Goal: Use online tool/utility: Utilize a website feature to perform a specific function

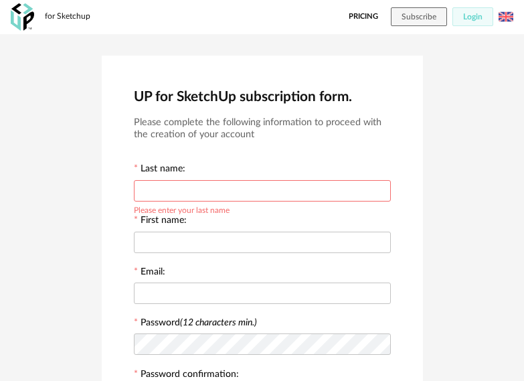
click at [189, 197] on input "text" at bounding box center [262, 190] width 257 height 21
type input "********"
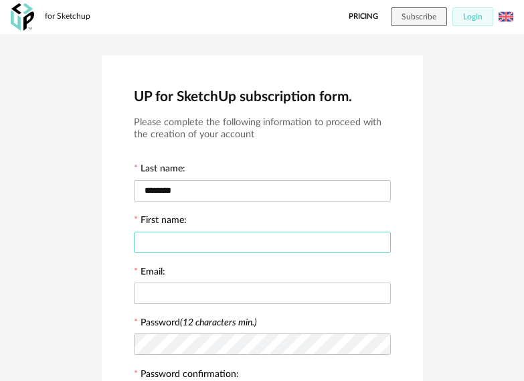
click at [204, 247] on input "text" at bounding box center [262, 242] width 257 height 21
type input "*"
type input "******"
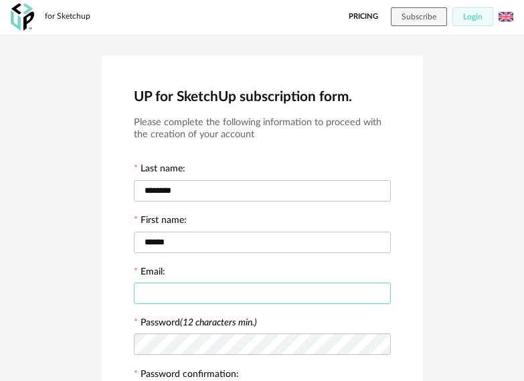
click at [217, 289] on input "text" at bounding box center [262, 292] width 257 height 21
type input "**********"
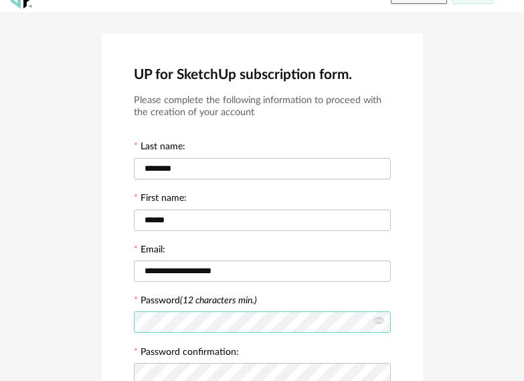
scroll to position [156, 0]
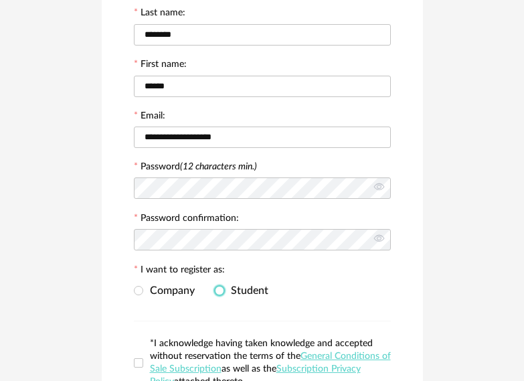
click at [219, 290] on span at bounding box center [219, 290] width 9 height 9
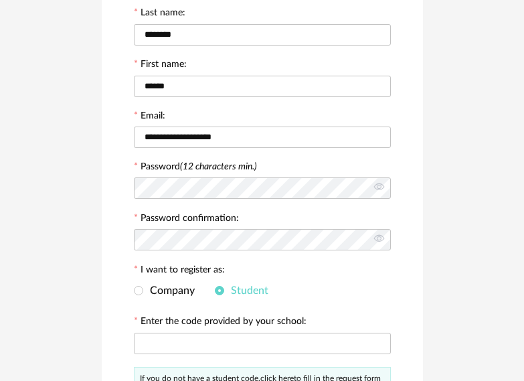
scroll to position [290, 0]
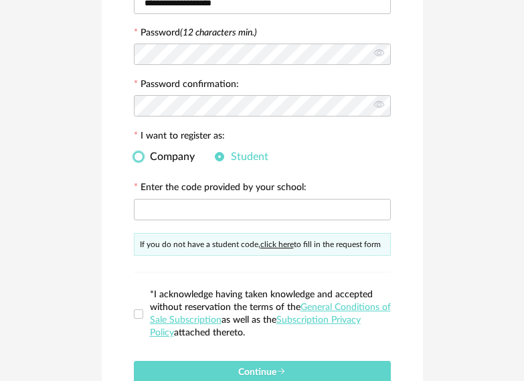
click at [140, 153] on span at bounding box center [138, 156] width 9 height 9
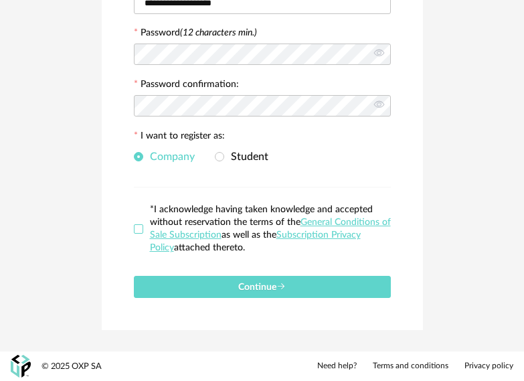
click at [139, 225] on span at bounding box center [138, 228] width 9 height 9
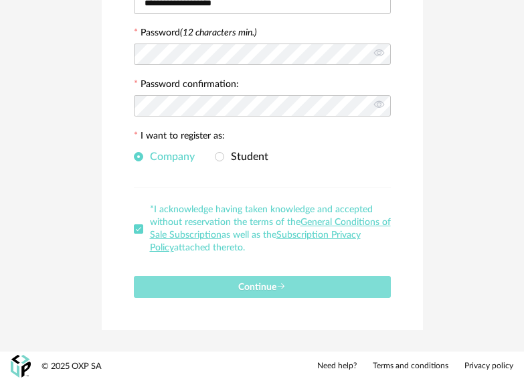
click at [246, 286] on span "Continue" at bounding box center [262, 286] width 48 height 9
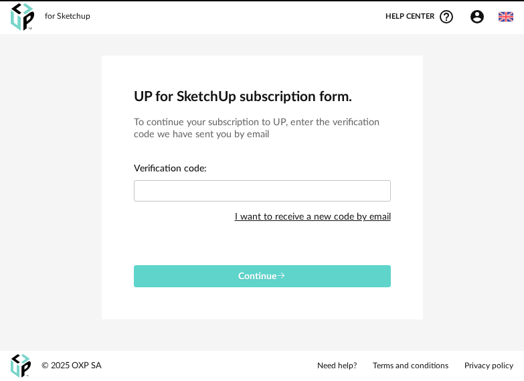
scroll to position [0, 0]
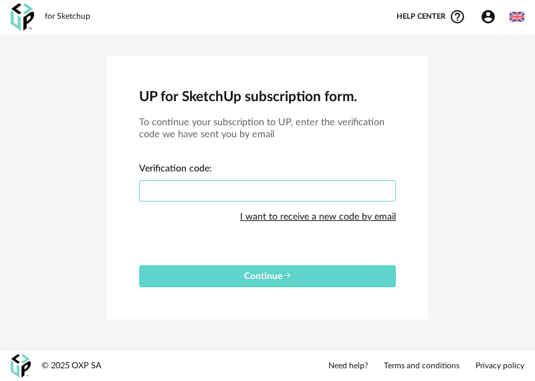
click at [207, 185] on input "text" at bounding box center [267, 190] width 257 height 21
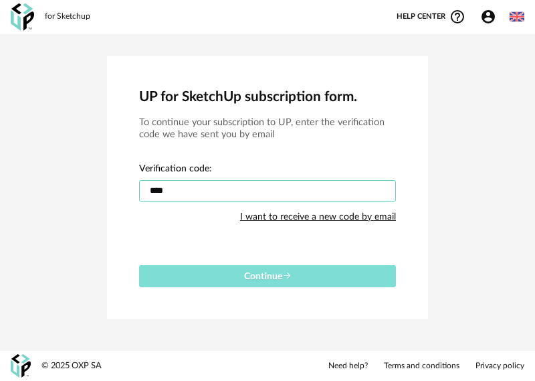
type input "****"
click at [188, 285] on button "Continue" at bounding box center [267, 276] width 257 height 22
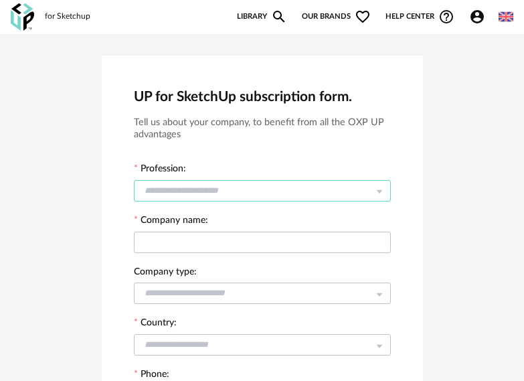
click at [228, 187] on input "text" at bounding box center [262, 190] width 257 height 21
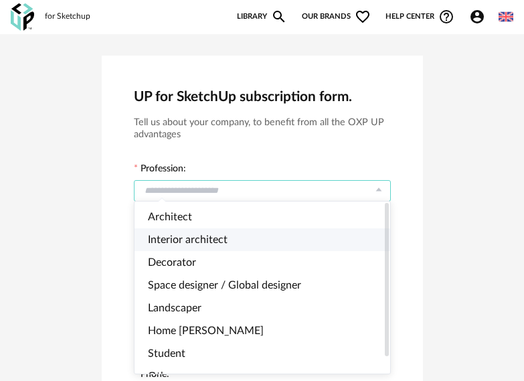
click at [193, 240] on span "Interior architect" at bounding box center [188, 239] width 80 height 11
type input "**********"
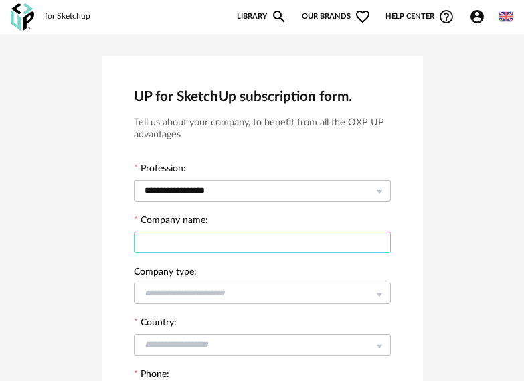
click at [176, 248] on input "text" at bounding box center [262, 242] width 257 height 21
click at [176, 247] on input "text" at bounding box center [262, 242] width 257 height 21
type input "******"
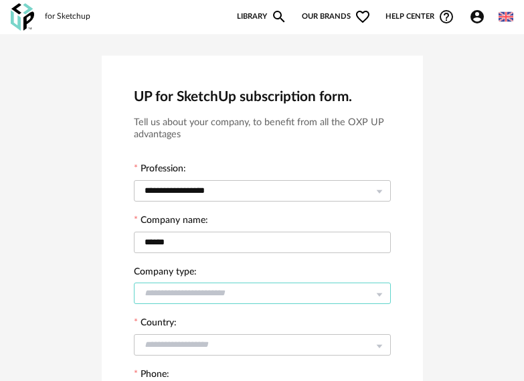
click at [187, 295] on input "text" at bounding box center [262, 292] width 257 height 21
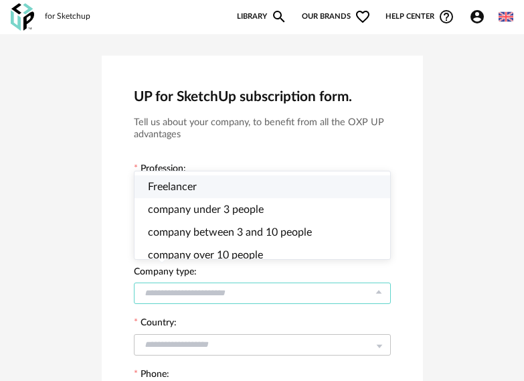
click at [179, 188] on span "Freelancer" at bounding box center [172, 186] width 49 height 11
type input "**********"
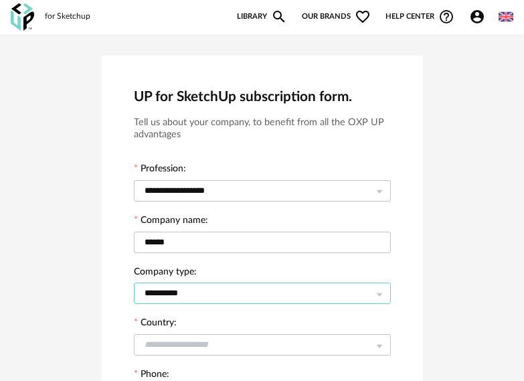
scroll to position [67, 0]
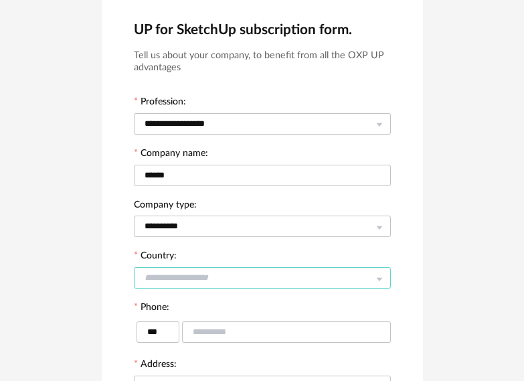
click at [174, 275] on input "text" at bounding box center [262, 277] width 257 height 21
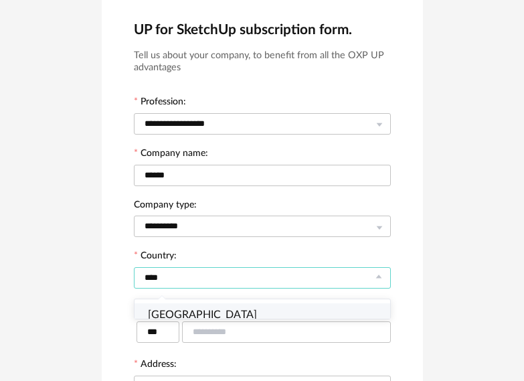
click at [181, 318] on span "[GEOGRAPHIC_DATA]" at bounding box center [202, 314] width 109 height 11
type input "*******"
type input "****"
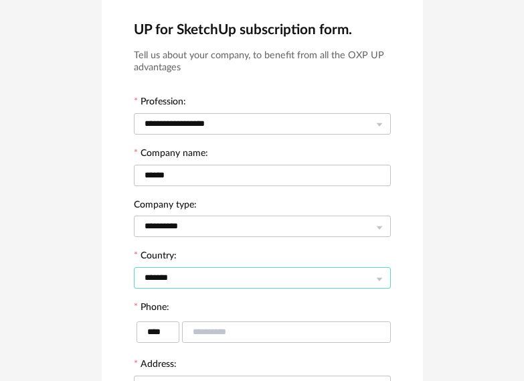
scroll to position [201, 0]
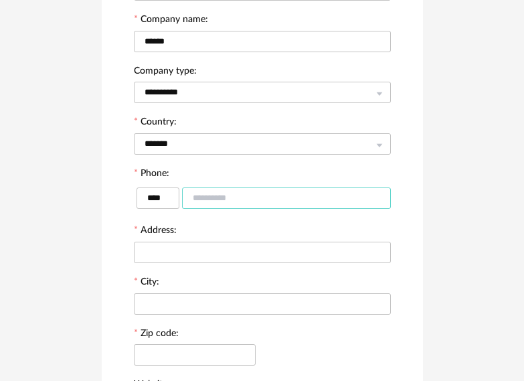
click at [229, 201] on input "text" at bounding box center [286, 197] width 209 height 21
type input "*********"
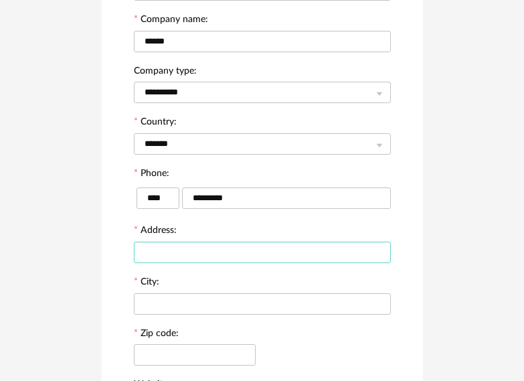
click at [238, 249] on input "text" at bounding box center [262, 252] width 257 height 21
type input "*********"
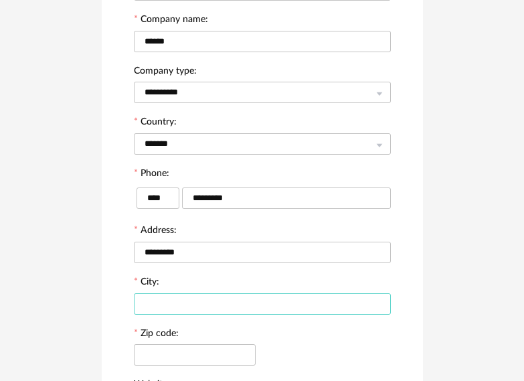
click at [176, 301] on input "text" at bounding box center [262, 303] width 257 height 21
type input "**********"
click at [186, 351] on input "text" at bounding box center [195, 354] width 122 height 21
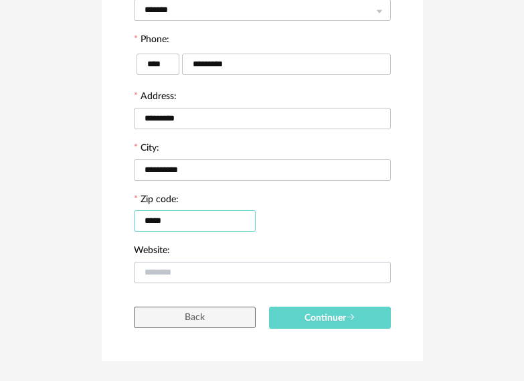
type input "*****"
click at [181, 272] on input "text" at bounding box center [262, 272] width 257 height 21
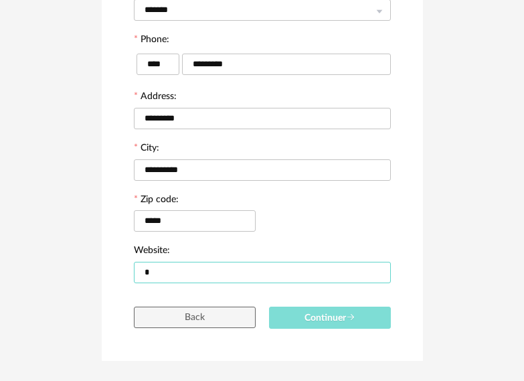
type input "*"
click at [333, 317] on span "Continuer" at bounding box center [330, 317] width 51 height 9
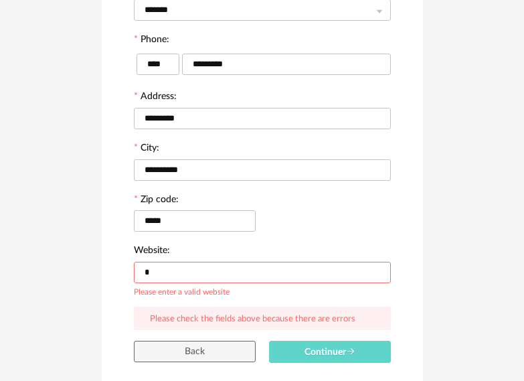
click at [159, 277] on input "*" at bounding box center [262, 272] width 257 height 21
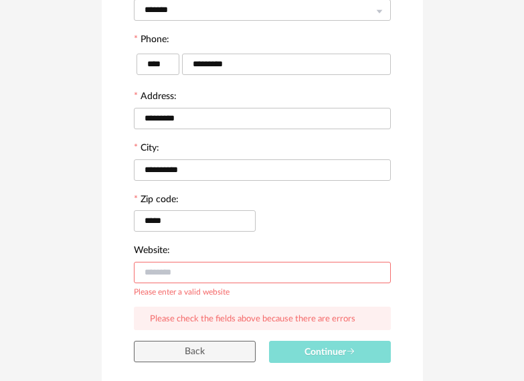
click at [293, 352] on button "Continuer" at bounding box center [330, 352] width 122 height 22
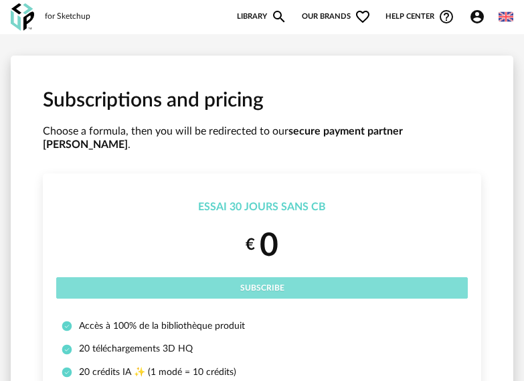
click at [288, 277] on button "Subscribe" at bounding box center [262, 287] width 412 height 21
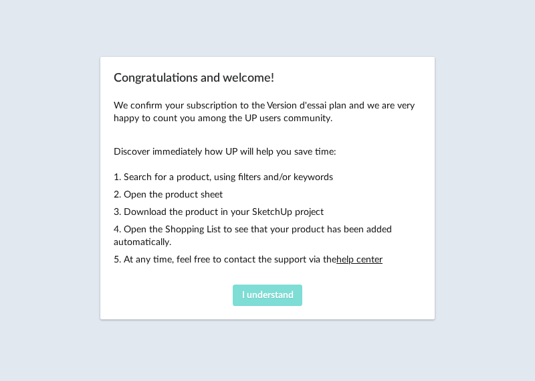
click at [263, 295] on span "I understand" at bounding box center [268, 294] width 52 height 9
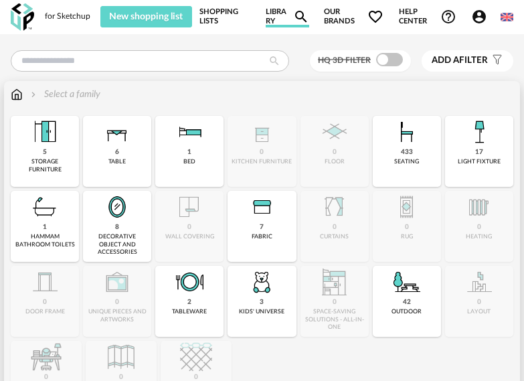
click at [104, 147] on img at bounding box center [117, 132] width 32 height 32
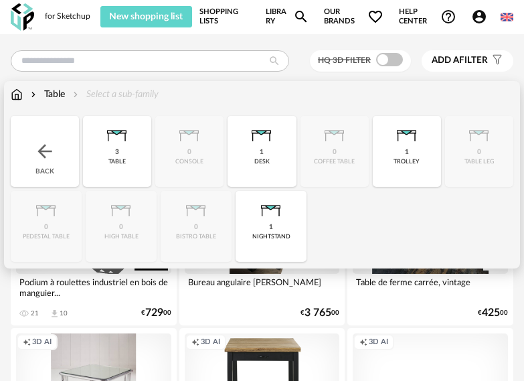
click at [60, 94] on div "Table" at bounding box center [46, 94] width 37 height 13
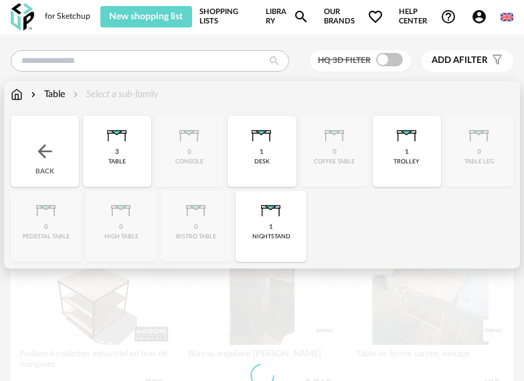
click at [53, 155] on div "Close icon Back 3 table 0 console 1 desk 0 coffee table 1 trolley 0 table leg 0…" at bounding box center [262, 189] width 503 height 146
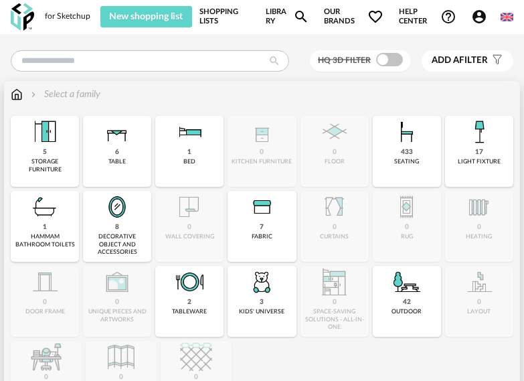
click at [408, 157] on div "433 seating" at bounding box center [407, 151] width 68 height 71
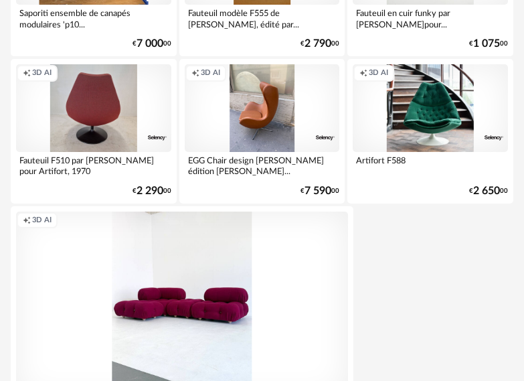
scroll to position [4953, 0]
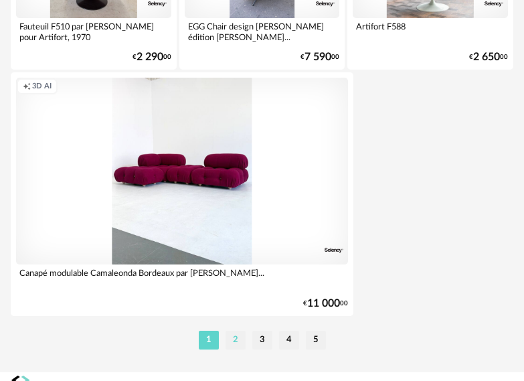
click at [235, 343] on li "2" at bounding box center [236, 340] width 20 height 19
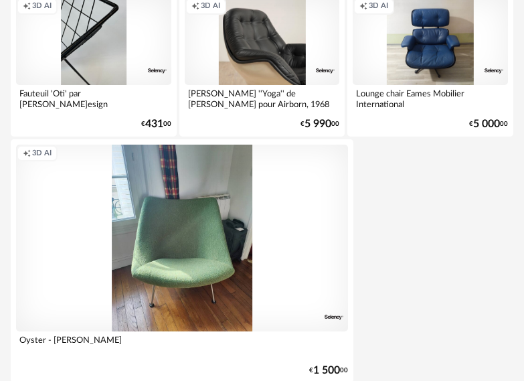
scroll to position [4974, 0]
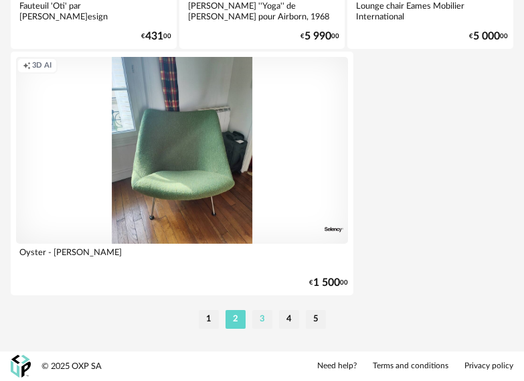
click at [263, 318] on li "3" at bounding box center [262, 319] width 20 height 19
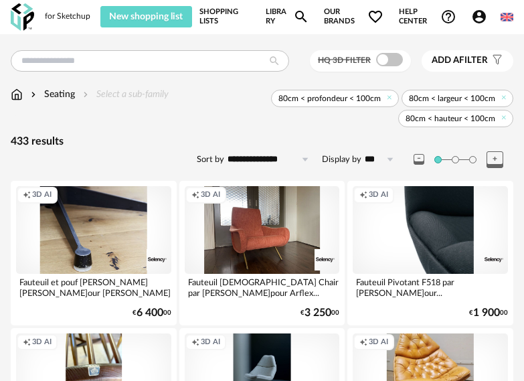
click at [472, 58] on span "Add a filter" at bounding box center [460, 60] width 56 height 11
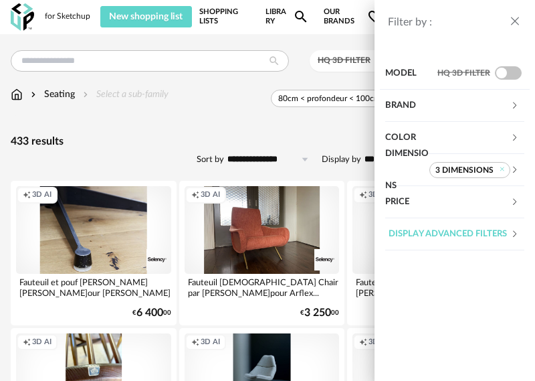
click at [409, 105] on div "Brand" at bounding box center [448, 106] width 125 height 32
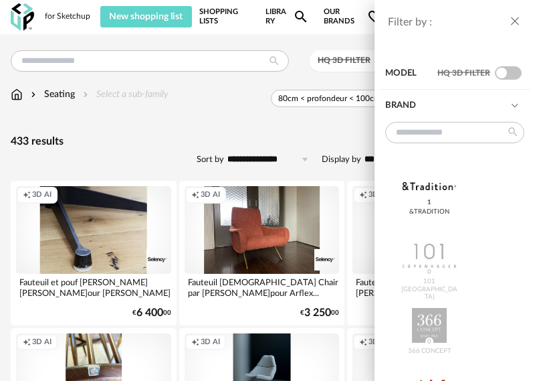
click at [517, 21] on icon "close drawer" at bounding box center [515, 21] width 13 height 13
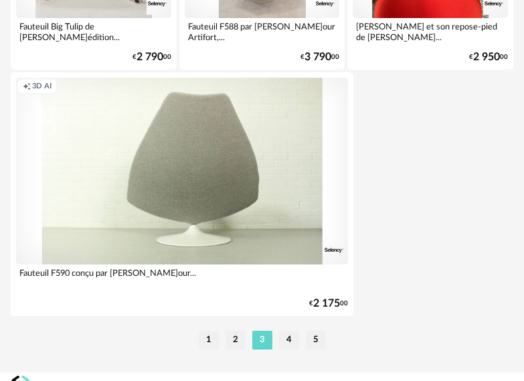
scroll to position [4974, 0]
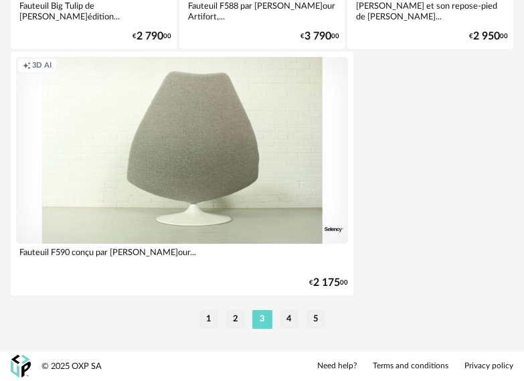
click at [292, 317] on li "4" at bounding box center [289, 319] width 20 height 19
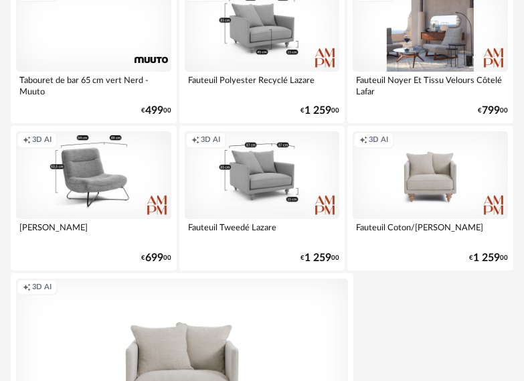
scroll to position [4953, 0]
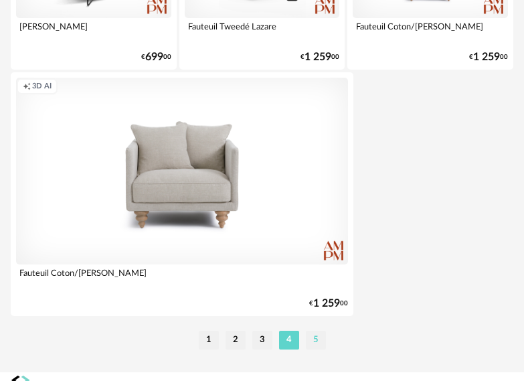
click at [315, 337] on li "5" at bounding box center [316, 340] width 20 height 19
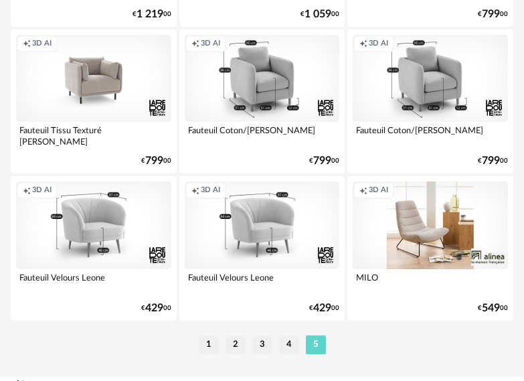
scroll to position [1498, 0]
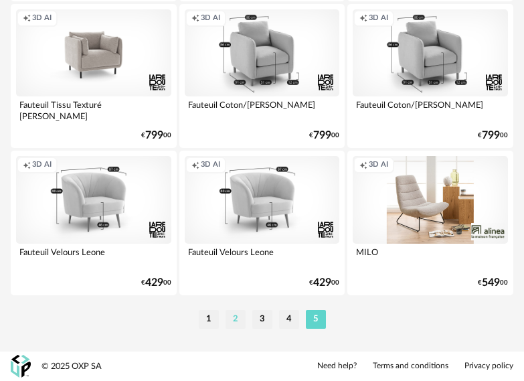
click at [233, 319] on li "2" at bounding box center [236, 319] width 20 height 19
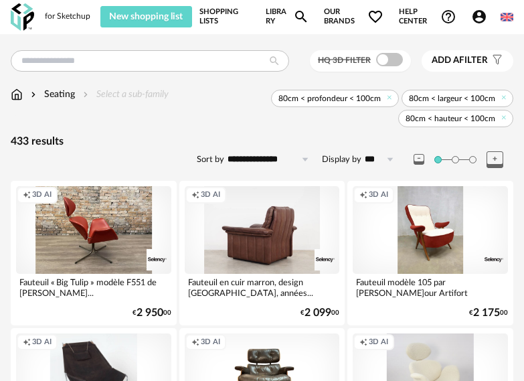
click at [116, 254] on div "Creation icon 3D AI" at bounding box center [93, 229] width 155 height 87
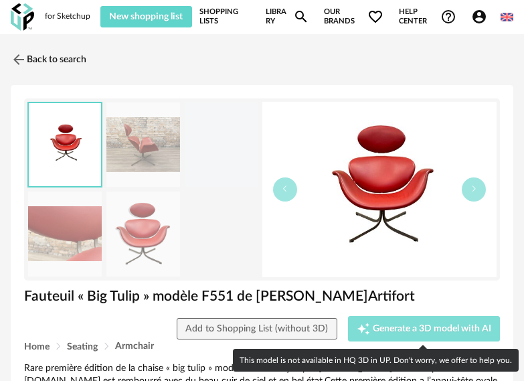
click at [402, 330] on span "Generate a 3D model with AI" at bounding box center [432, 328] width 118 height 9
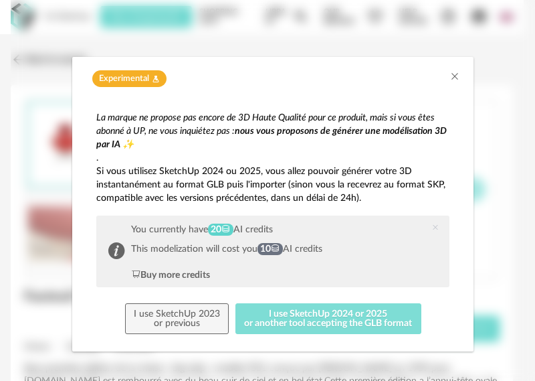
click at [383, 319] on button "I use SketchUp 2024 or 2025 or another tool accepting the GLB format" at bounding box center [329, 318] width 186 height 31
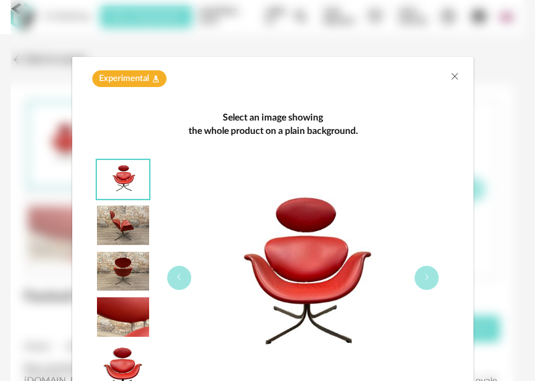
scroll to position [118, 0]
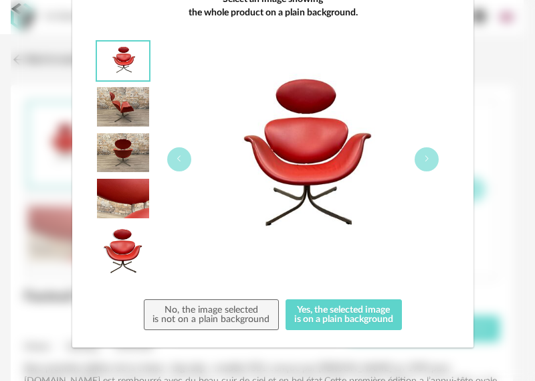
click at [112, 250] on img "dialog" at bounding box center [123, 251] width 52 height 52
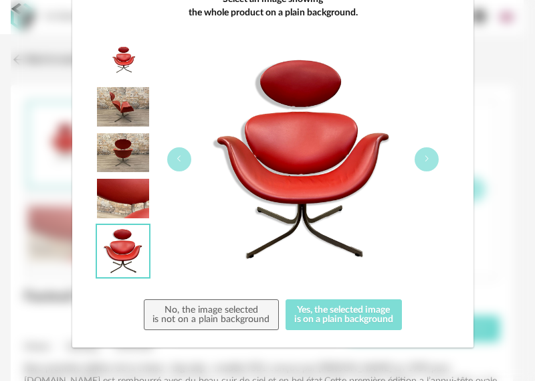
click at [337, 318] on button "Yes, the selected image is on a plain background" at bounding box center [344, 314] width 117 height 31
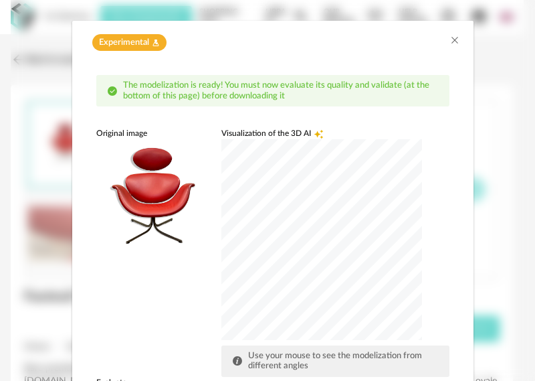
scroll to position [201, 0]
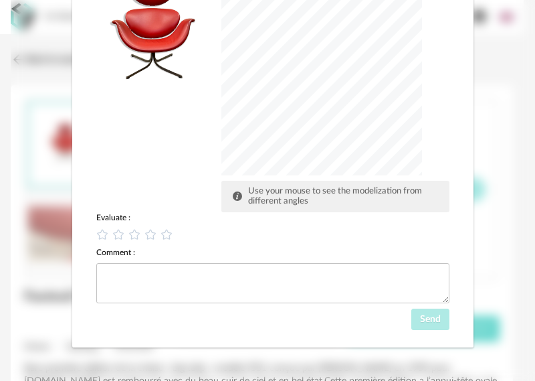
click at [303, 111] on div "dialog" at bounding box center [322, 75] width 201 height 201
click at [161, 234] on icon "dialog" at bounding box center [167, 234] width 12 height 12
click at [423, 324] on button "Send" at bounding box center [431, 319] width 39 height 21
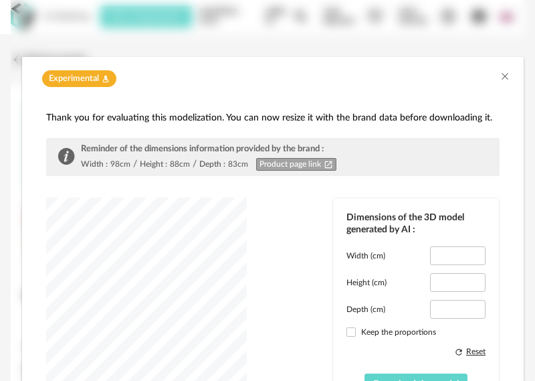
scroll to position [134, 0]
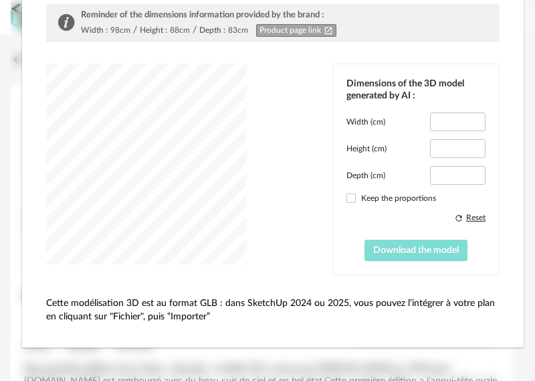
type input "****"
click at [414, 250] on span "Download the model" at bounding box center [416, 250] width 86 height 9
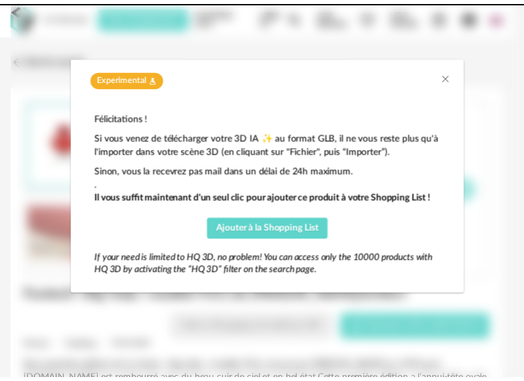
scroll to position [0, 0]
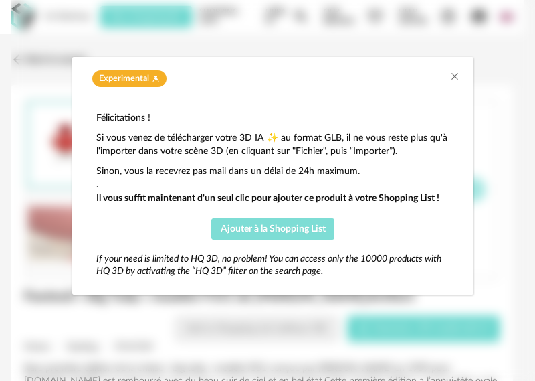
click at [282, 230] on span "Ajouter à la Shopping List" at bounding box center [273, 228] width 105 height 9
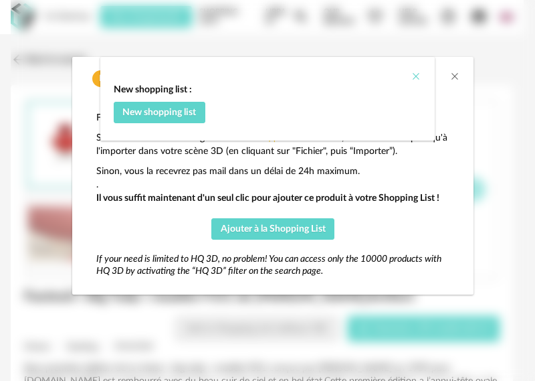
click at [414, 77] on icon "Close" at bounding box center [416, 76] width 11 height 11
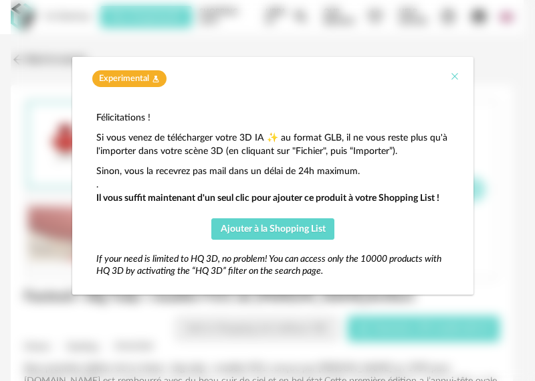
click at [455, 77] on icon "Close" at bounding box center [455, 76] width 11 height 11
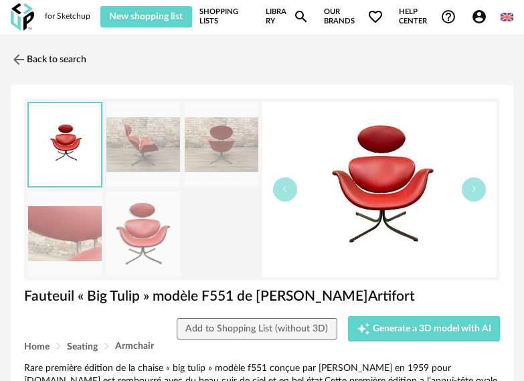
click at [213, 15] on link "Shopping Lists" at bounding box center [225, 16] width 52 height 21
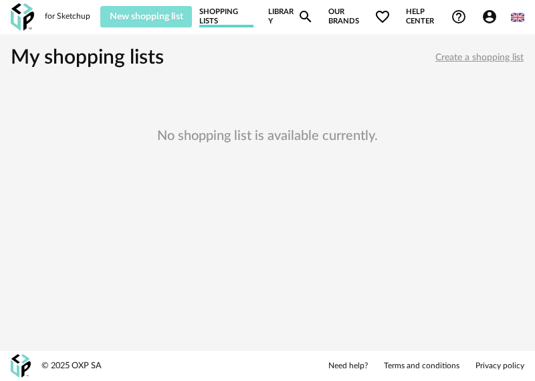
click at [162, 17] on span "New shopping list" at bounding box center [147, 16] width 74 height 9
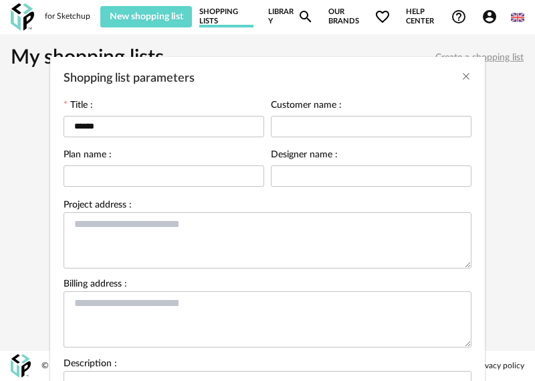
click at [66, 15] on div "Shopping list parameters Title : ****** Customer name : Plan name : Designer na…" at bounding box center [267, 190] width 535 height 381
click at [461, 78] on icon "Close" at bounding box center [466, 76] width 11 height 11
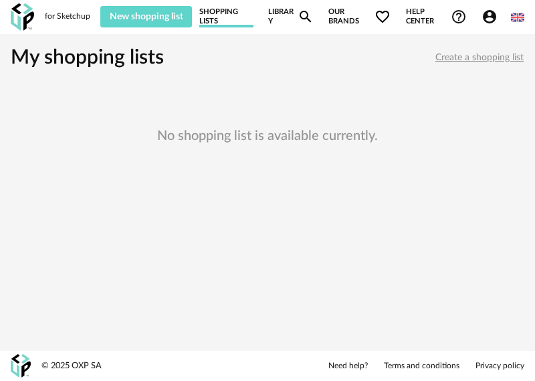
click at [279, 11] on link "Library Magnify icon" at bounding box center [291, 16] width 46 height 21
click at [342, 20] on span "Our brands Heart Outline icon" at bounding box center [360, 16] width 62 height 21
click at [0, 0] on div "All brands Close icon" at bounding box center [0, 0] width 0 height 0
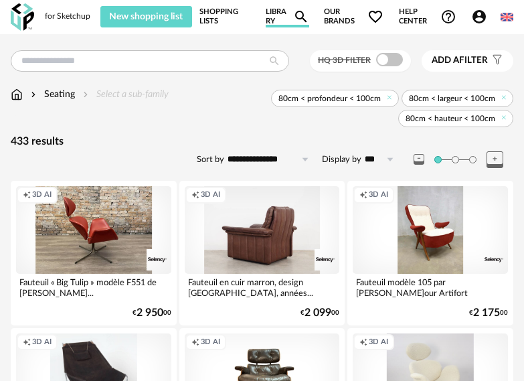
click at [132, 250] on div "Creation icon 3D AI" at bounding box center [93, 229] width 155 height 87
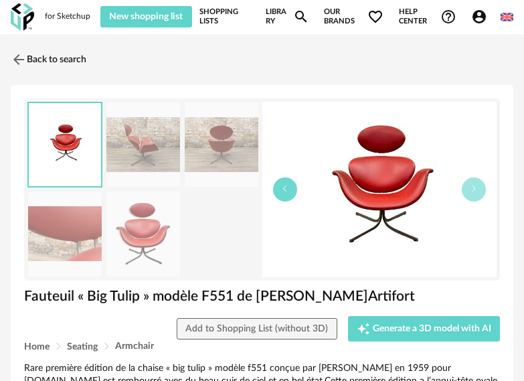
click at [289, 191] on button "button" at bounding box center [285, 189] width 24 height 24
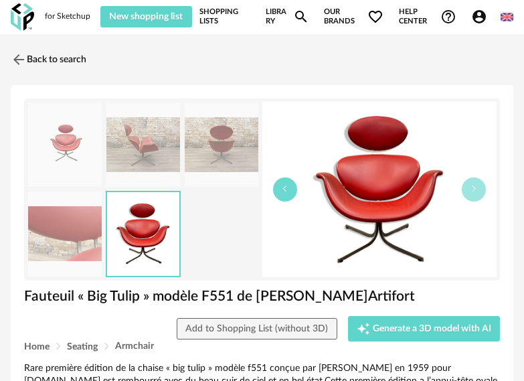
click at [289, 191] on button "button" at bounding box center [285, 189] width 24 height 24
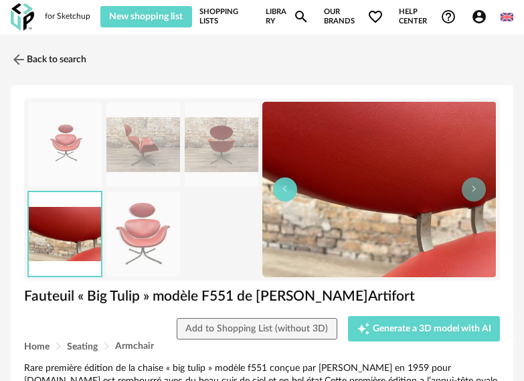
click at [289, 191] on button "button" at bounding box center [285, 189] width 24 height 24
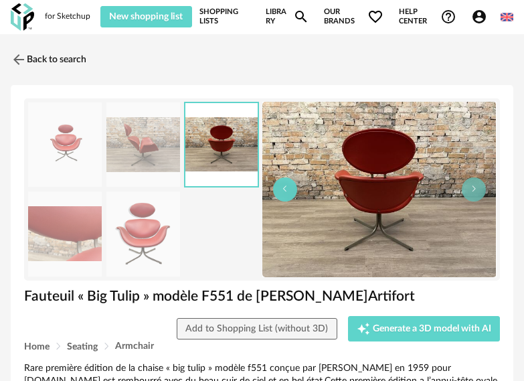
click at [289, 191] on button "button" at bounding box center [285, 189] width 24 height 24
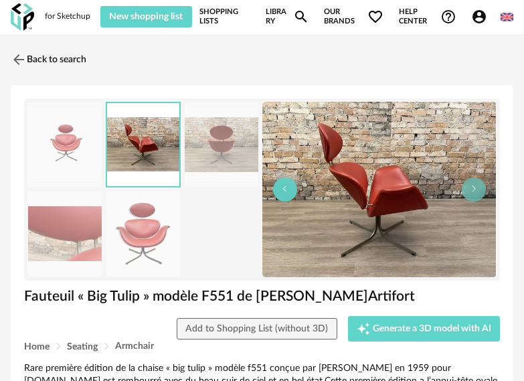
click at [289, 191] on button "button" at bounding box center [285, 189] width 24 height 24
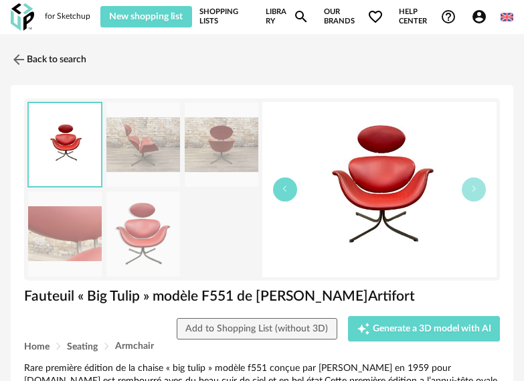
click at [289, 191] on button "button" at bounding box center [285, 189] width 24 height 24
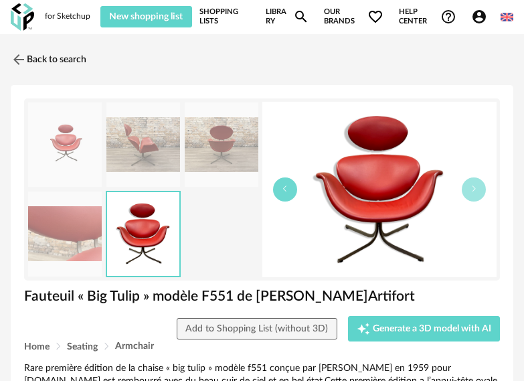
click at [289, 191] on button "button" at bounding box center [285, 189] width 24 height 24
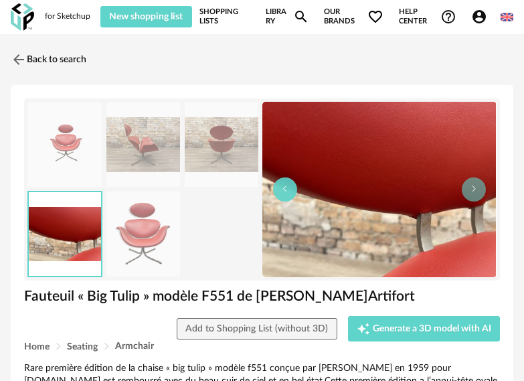
click at [289, 191] on button "button" at bounding box center [285, 189] width 24 height 24
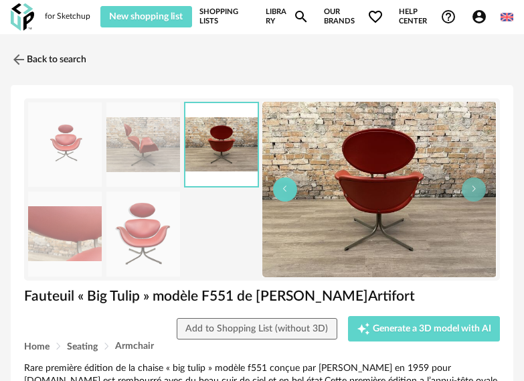
click at [289, 191] on button "button" at bounding box center [285, 189] width 24 height 24
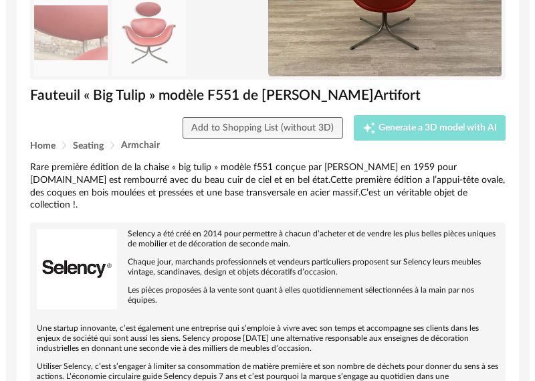
scroll to position [67, 0]
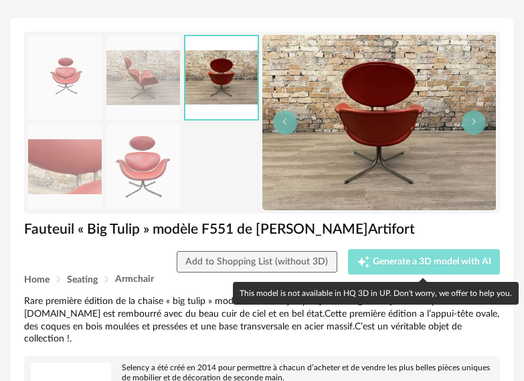
click at [409, 267] on div "Creation icon Generate a 3D model with AI" at bounding box center [424, 261] width 135 height 13
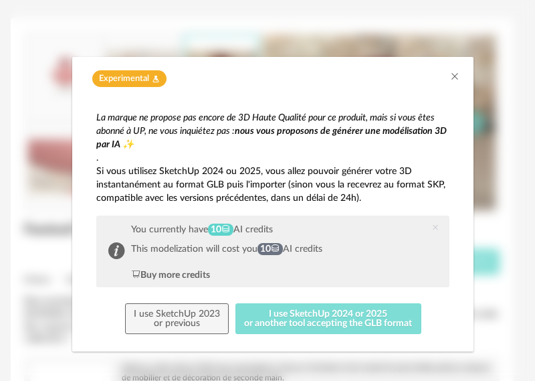
scroll to position [4, 0]
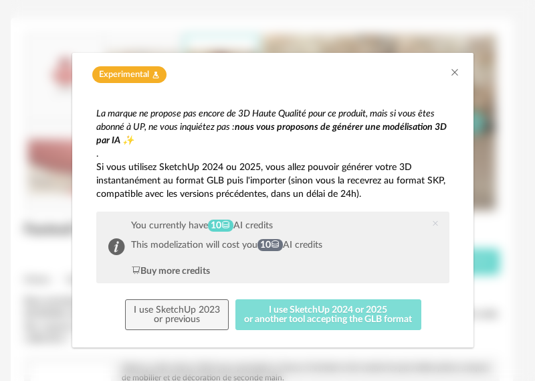
click at [343, 311] on button "I use SketchUp 2024 or 2025 or another tool accepting the GLB format" at bounding box center [329, 314] width 186 height 31
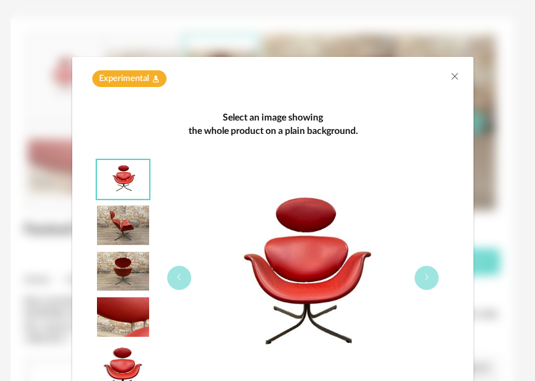
scroll to position [118, 0]
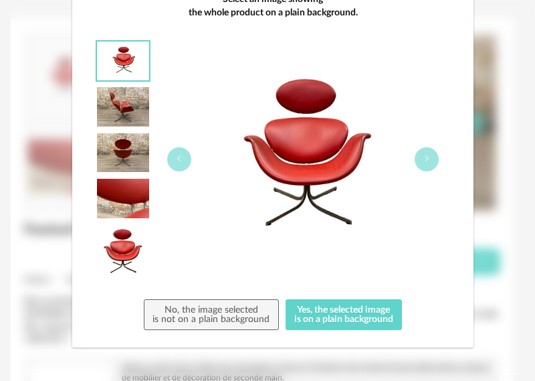
click at [118, 260] on img "dialog" at bounding box center [123, 251] width 52 height 52
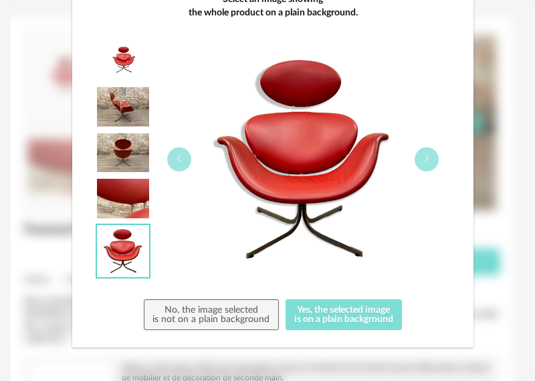
click at [343, 314] on button "Yes, the selected image is on a plain background" at bounding box center [344, 314] width 117 height 31
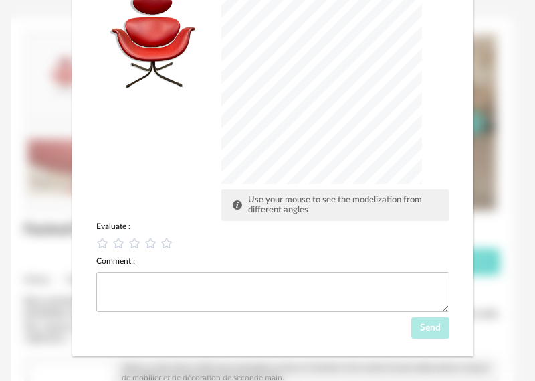
scroll to position [201, 0]
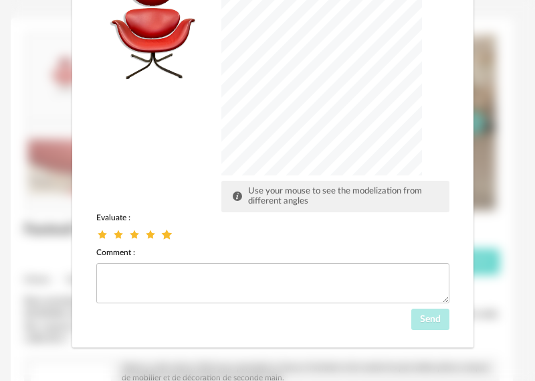
click at [160, 234] on icon "dialog" at bounding box center [167, 234] width 14 height 14
click at [420, 315] on span "Send" at bounding box center [430, 319] width 21 height 9
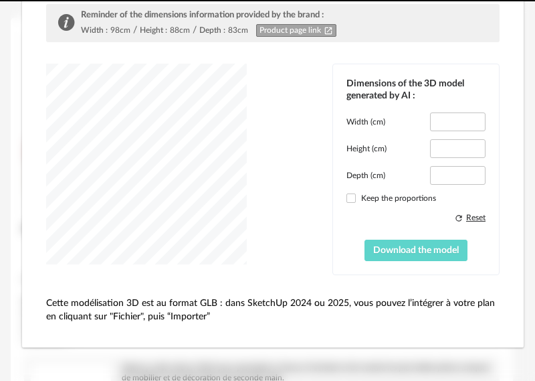
scroll to position [134, 0]
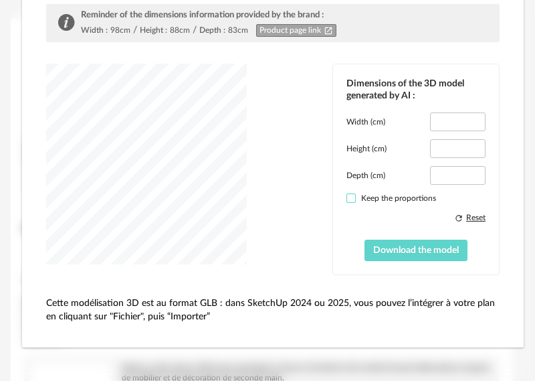
click at [347, 199] on span "dialog" at bounding box center [351, 197] width 9 height 9
type input "****"
click at [347, 199] on span "dialog" at bounding box center [351, 197] width 9 height 9
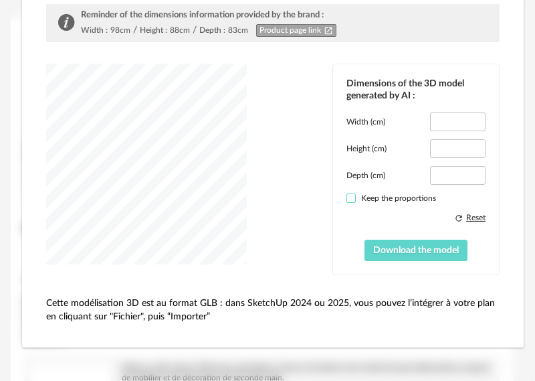
type input "****"
click at [469, 219] on div "Reset" at bounding box center [476, 217] width 19 height 11
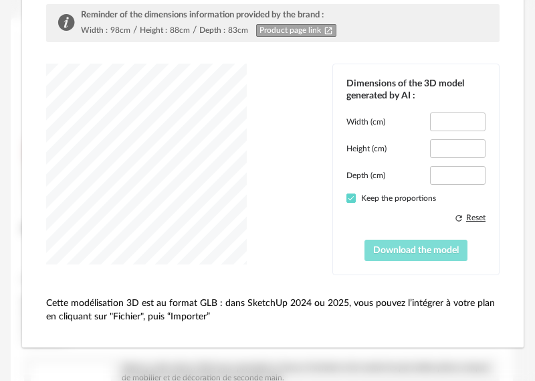
click at [415, 251] on span "Download the model" at bounding box center [416, 250] width 86 height 9
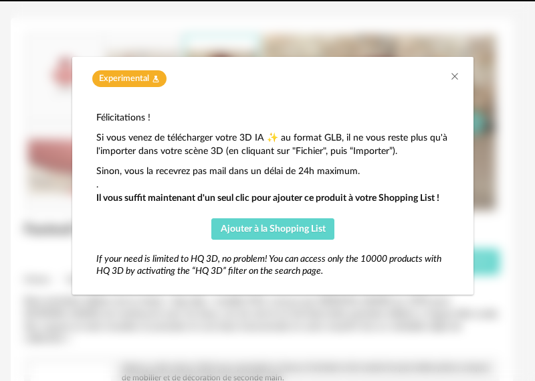
scroll to position [0, 0]
